Goal: Information Seeking & Learning: Learn about a topic

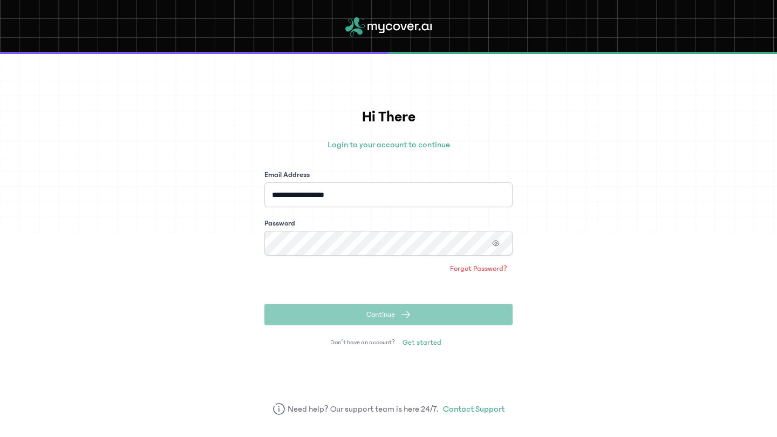
type input "**********"
click at [389, 315] on button "Continue" at bounding box center [388, 315] width 248 height 22
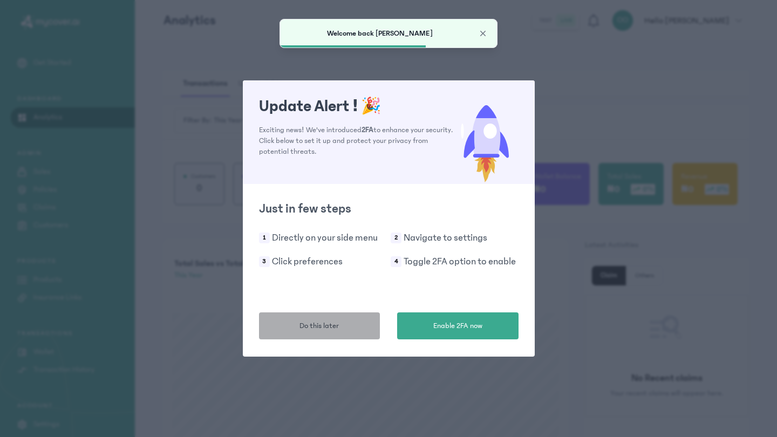
click at [329, 326] on span "Do this later" at bounding box center [319, 326] width 39 height 11
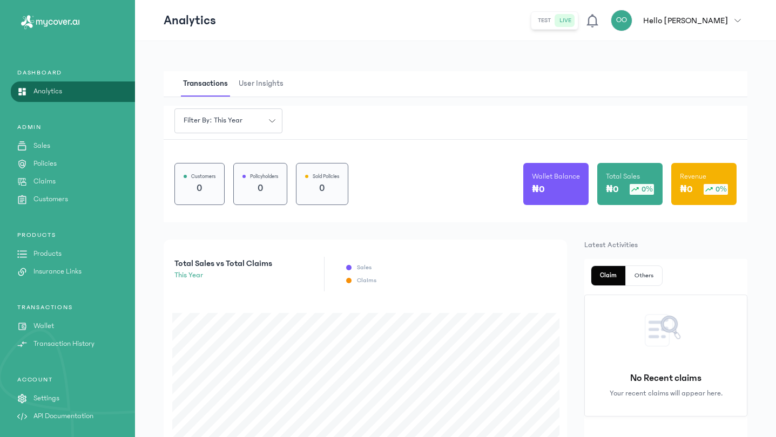
scroll to position [26, 0]
click at [44, 253] on p "Products" at bounding box center [47, 253] width 28 height 11
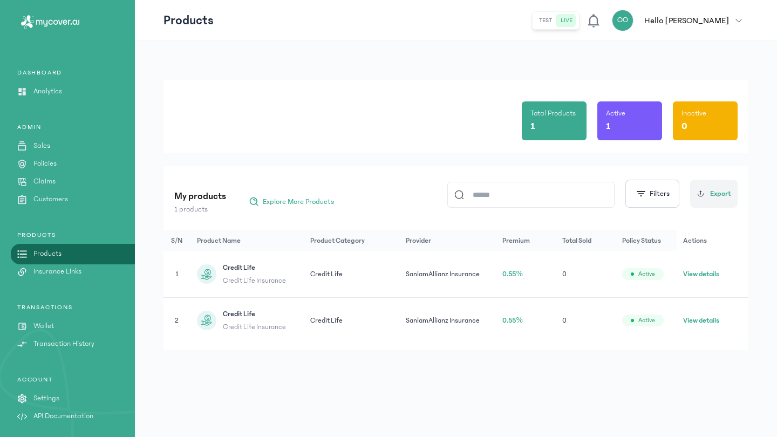
click at [704, 273] on button "View details" at bounding box center [701, 274] width 36 height 11
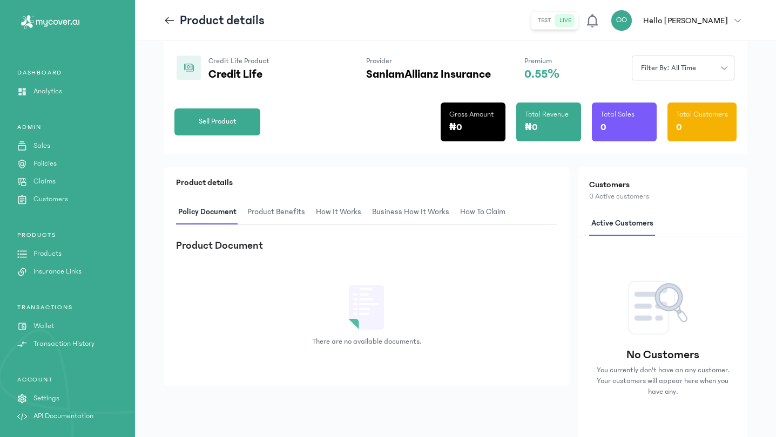
scroll to position [114, 0]
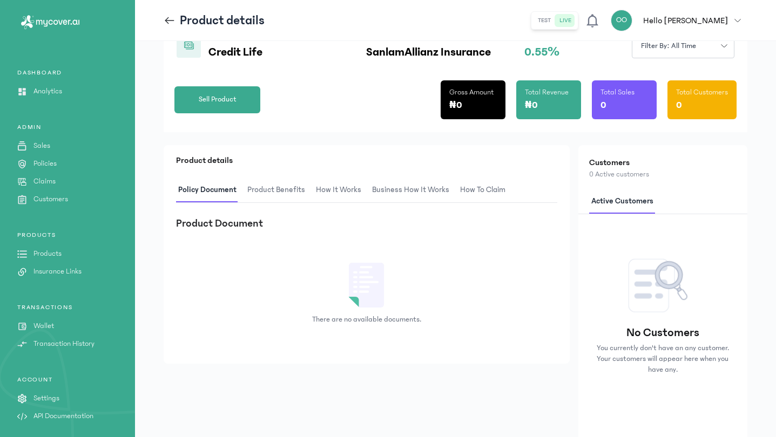
click at [52, 419] on p "API Documentation" at bounding box center [63, 416] width 60 height 11
